Goal: Task Accomplishment & Management: Use online tool/utility

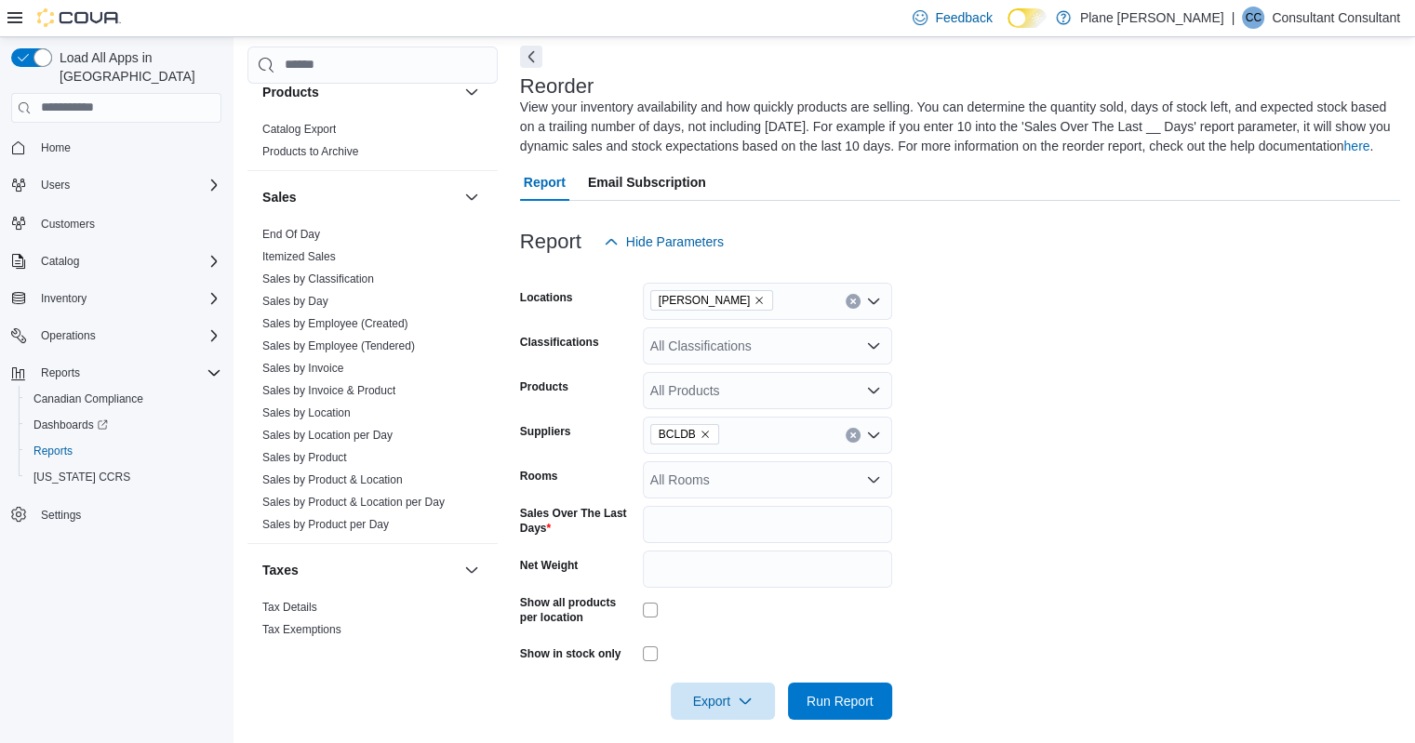
scroll to position [1511, 0]
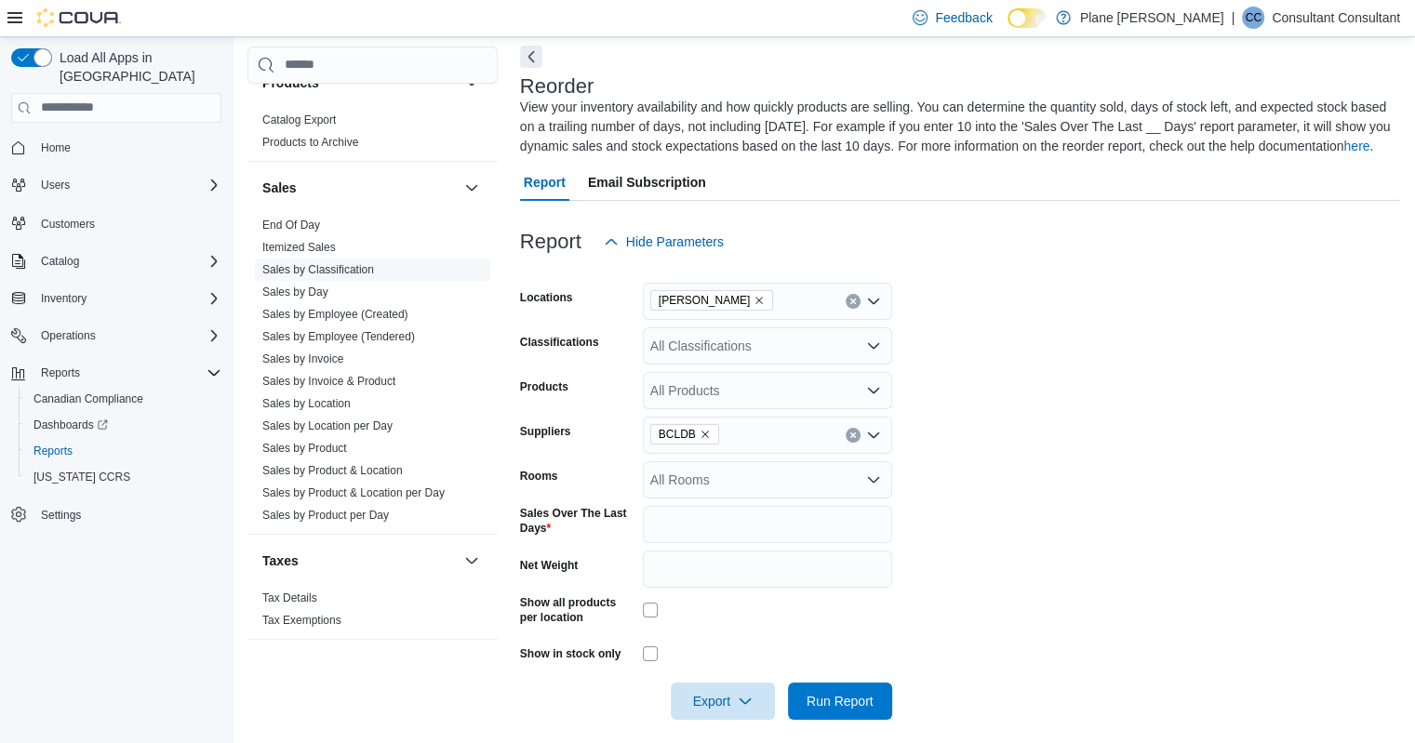
click at [367, 263] on link "Sales by Classification" at bounding box center [318, 269] width 112 height 13
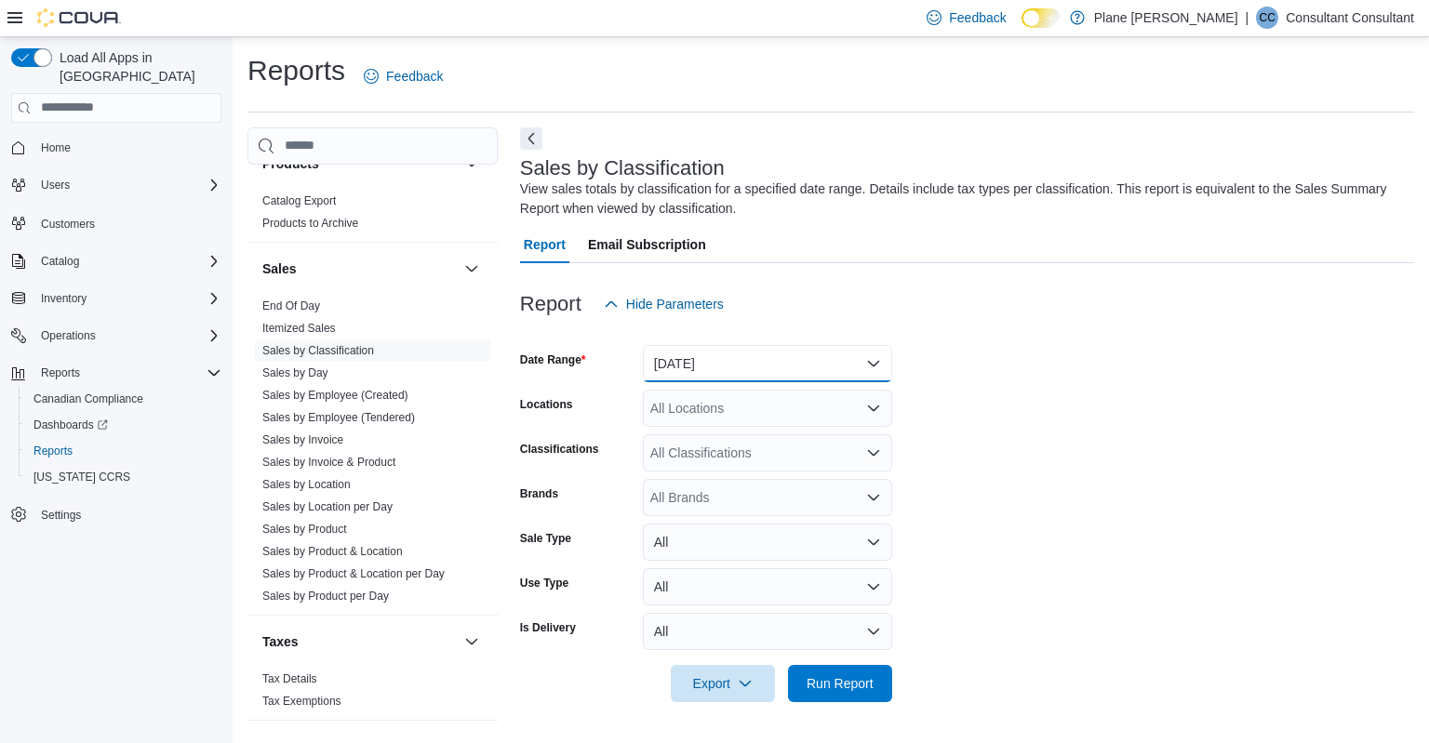
click at [784, 359] on button "[DATE]" at bounding box center [767, 363] width 249 height 37
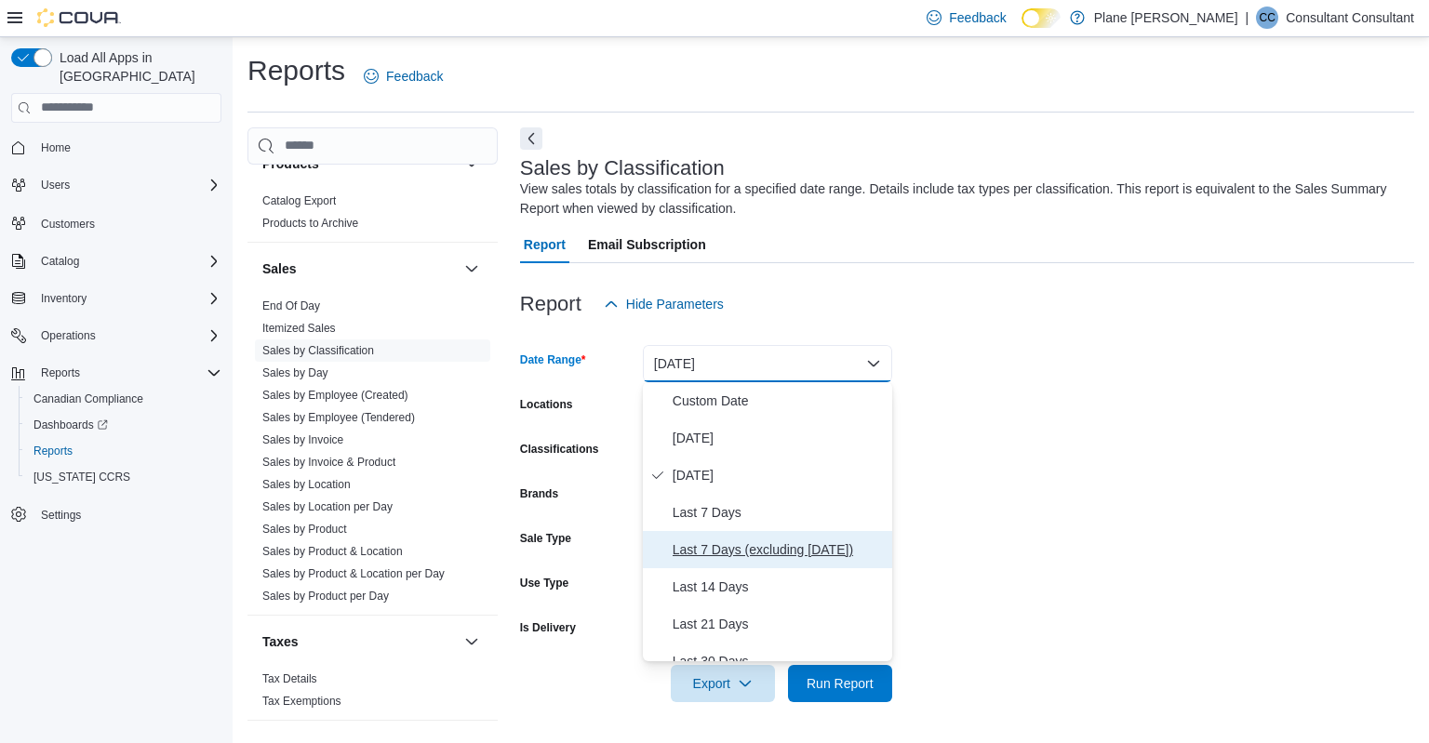
click at [741, 542] on span "Last 7 Days (excluding [DATE])" at bounding box center [779, 550] width 212 height 22
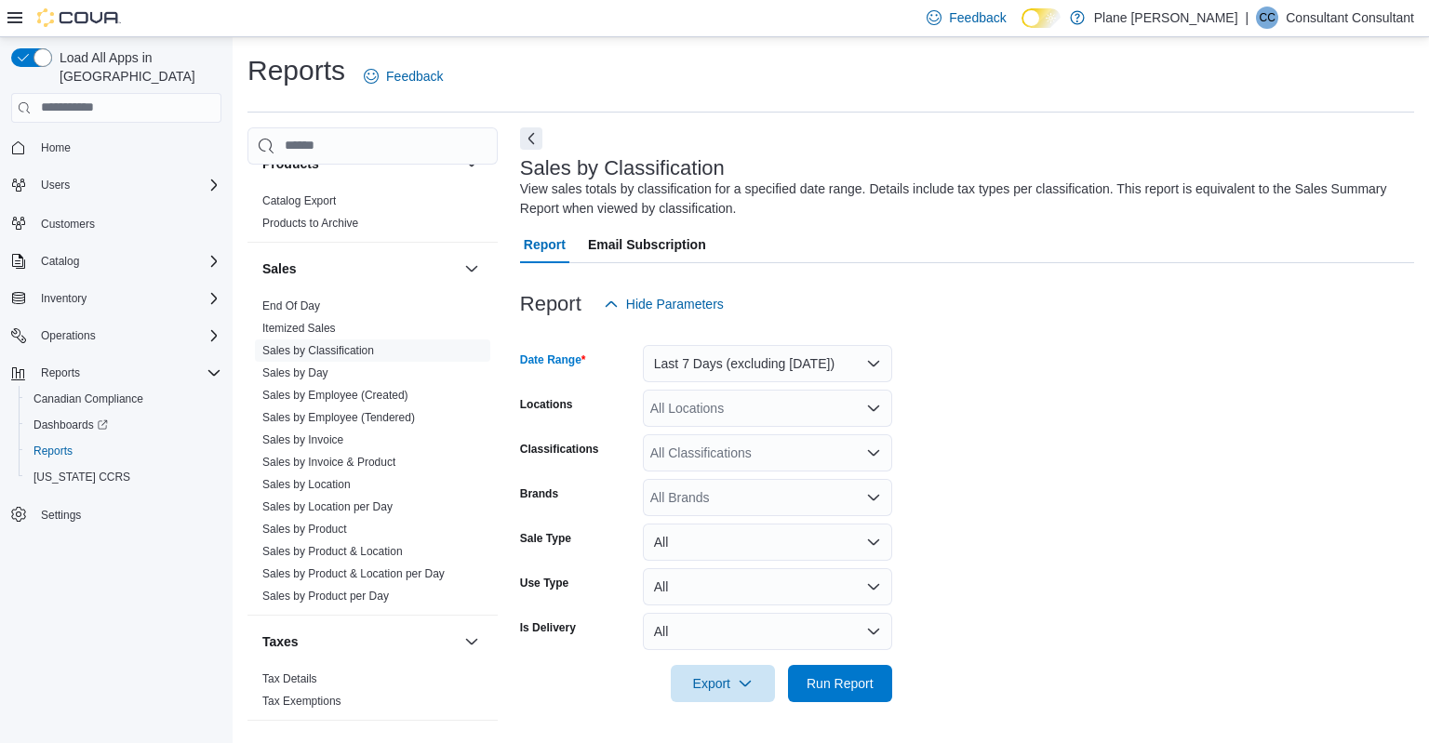
click at [834, 398] on div "All Locations" at bounding box center [767, 408] width 249 height 37
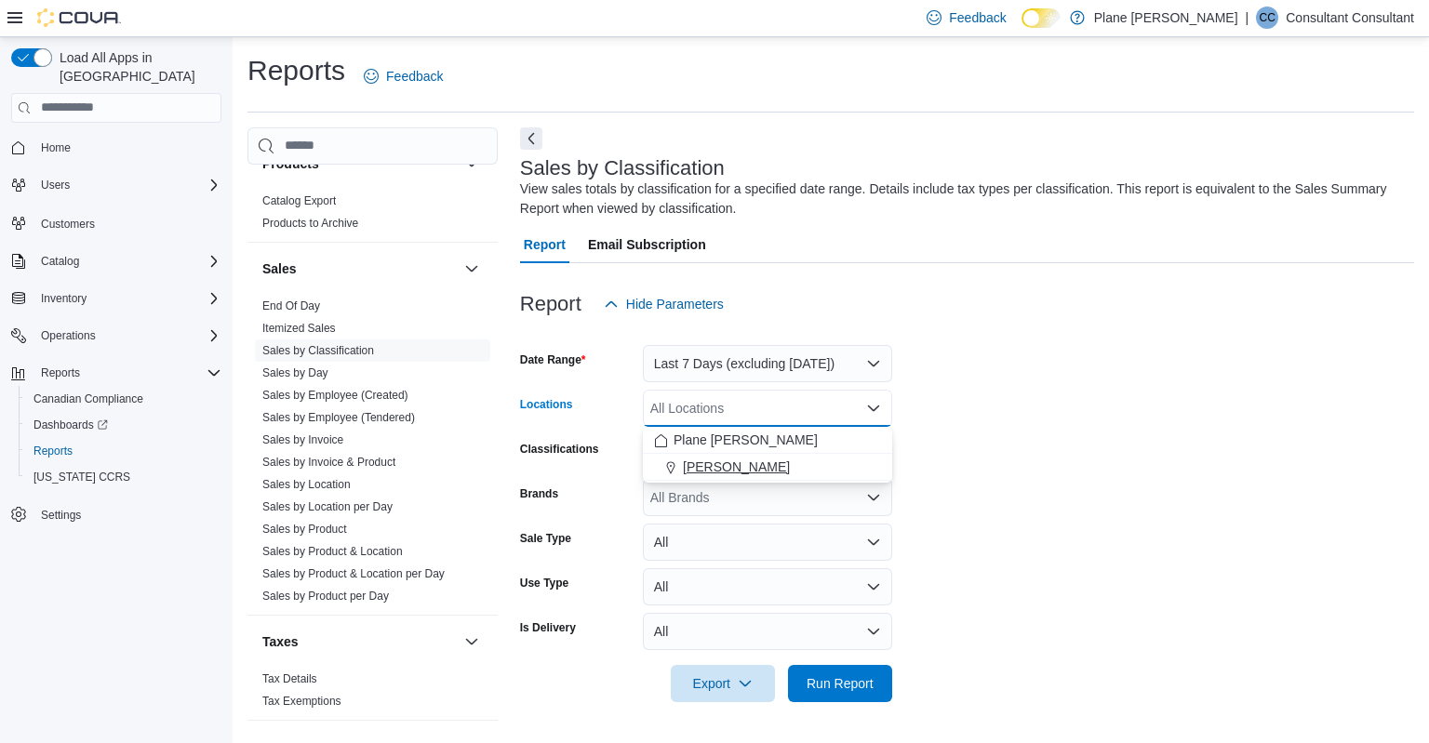
click at [822, 459] on div "[PERSON_NAME]" at bounding box center [767, 467] width 227 height 19
click at [982, 469] on form "Date Range Last 7 Days (excluding [DATE]) Locations [PERSON_NAME] Combo box. Se…" at bounding box center [967, 513] width 894 height 380
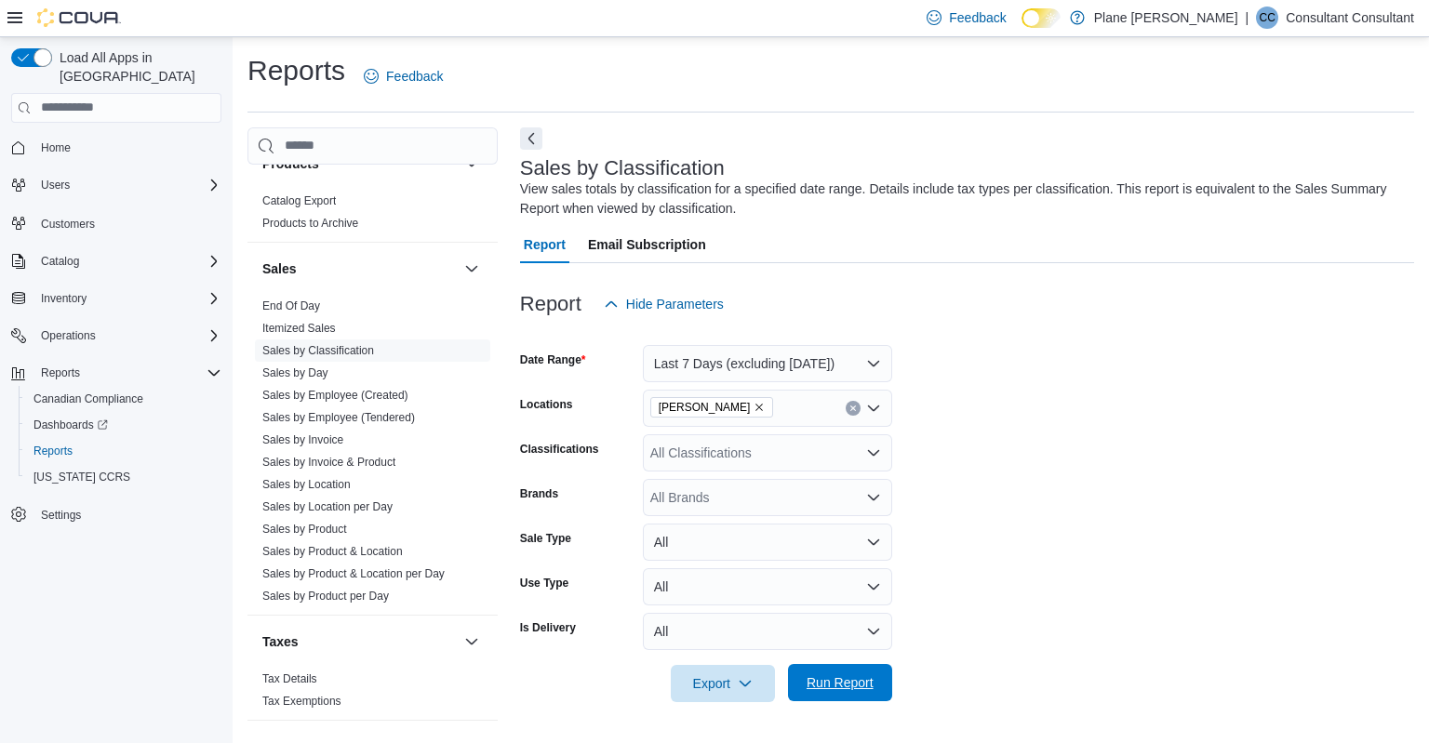
click at [829, 698] on span "Run Report" at bounding box center [840, 682] width 82 height 37
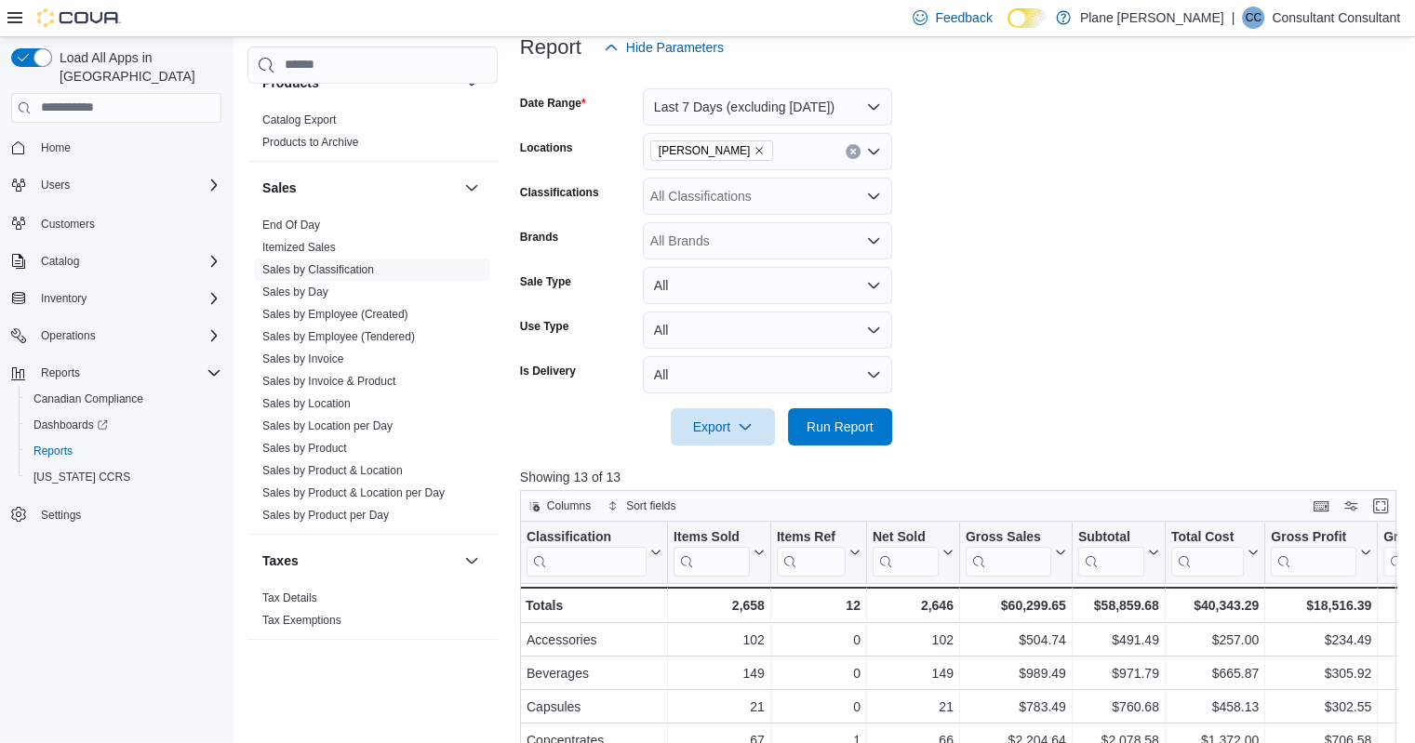
scroll to position [251, 0]
